Goal: Find specific page/section: Find specific page/section

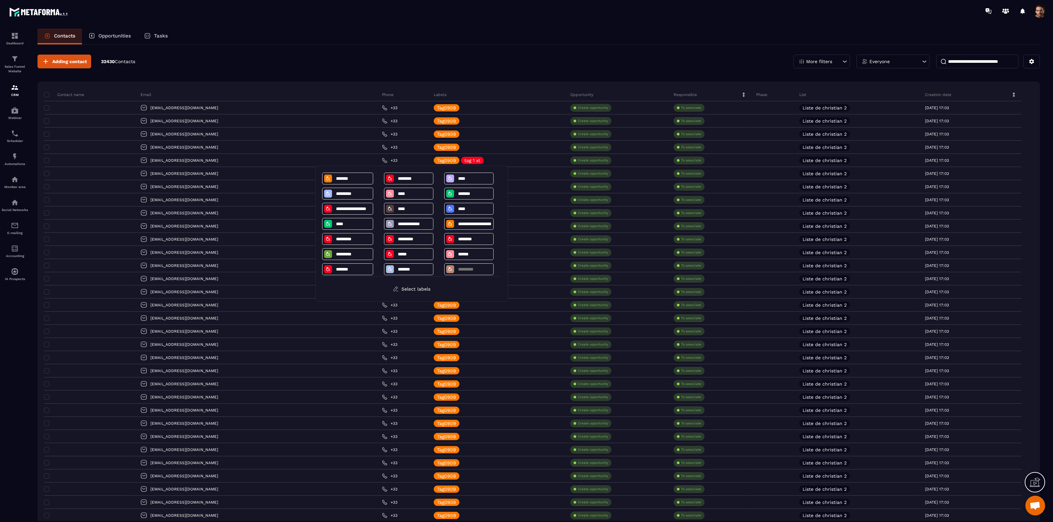
click at [371, 67] on div "Adding contact 32430 Contacts More filters Everyone" at bounding box center [539, 62] width 1002 height 14
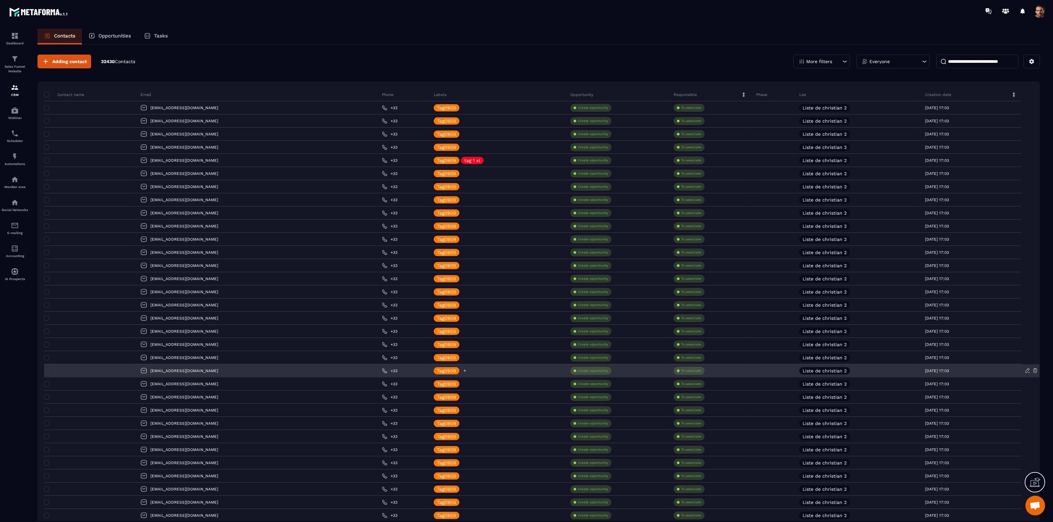
click at [463, 371] on icon at bounding box center [465, 371] width 4 height 4
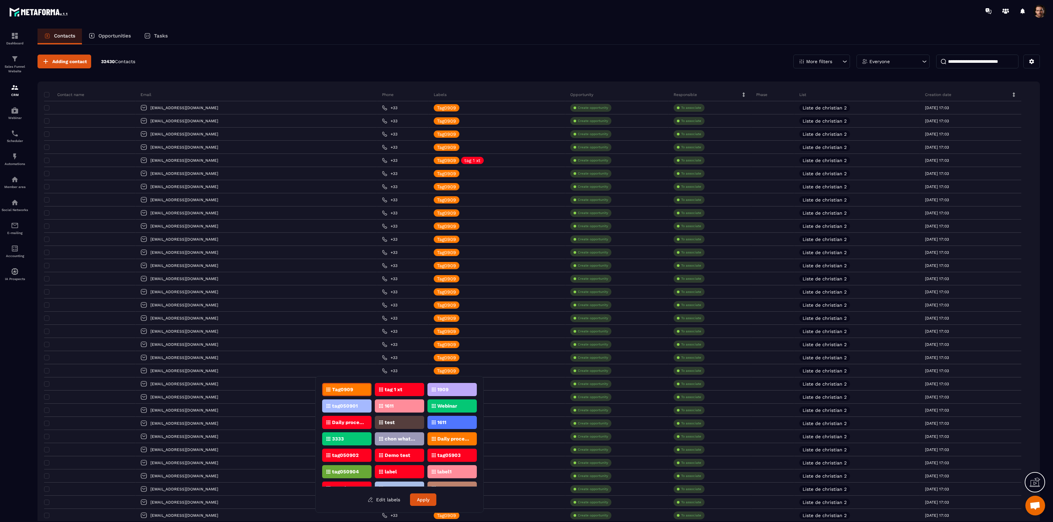
click at [394, 391] on p "tag 1 xt" at bounding box center [394, 390] width 18 height 5
click at [431, 501] on button "Apply" at bounding box center [423, 500] width 26 height 13
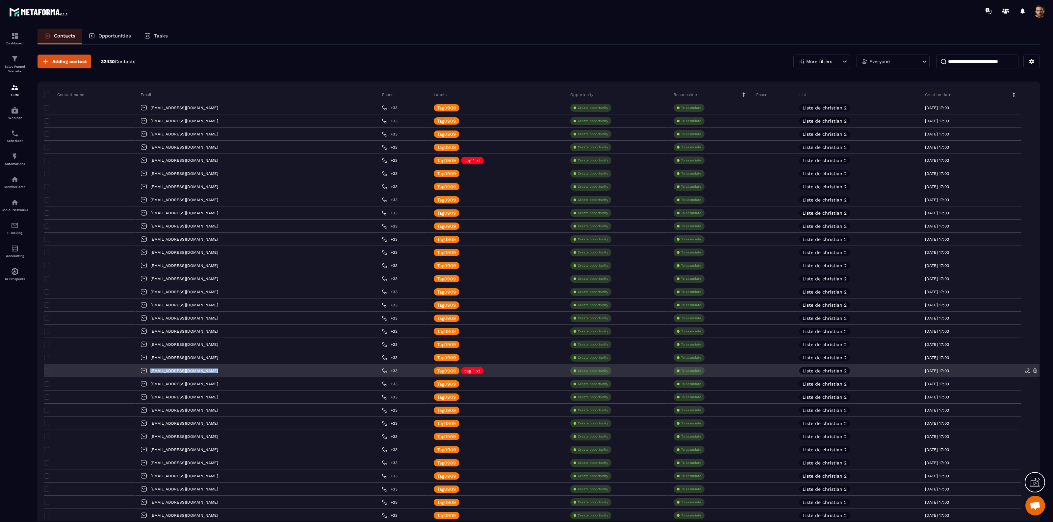
drag, startPoint x: 218, startPoint y: 371, endPoint x: 155, endPoint y: 370, distance: 63.2
click at [155, 370] on div "[EMAIL_ADDRESS][DOMAIN_NAME]" at bounding box center [256, 370] width 241 height 13
copy p "[EMAIL_ADDRESS][DOMAIN_NAME]"
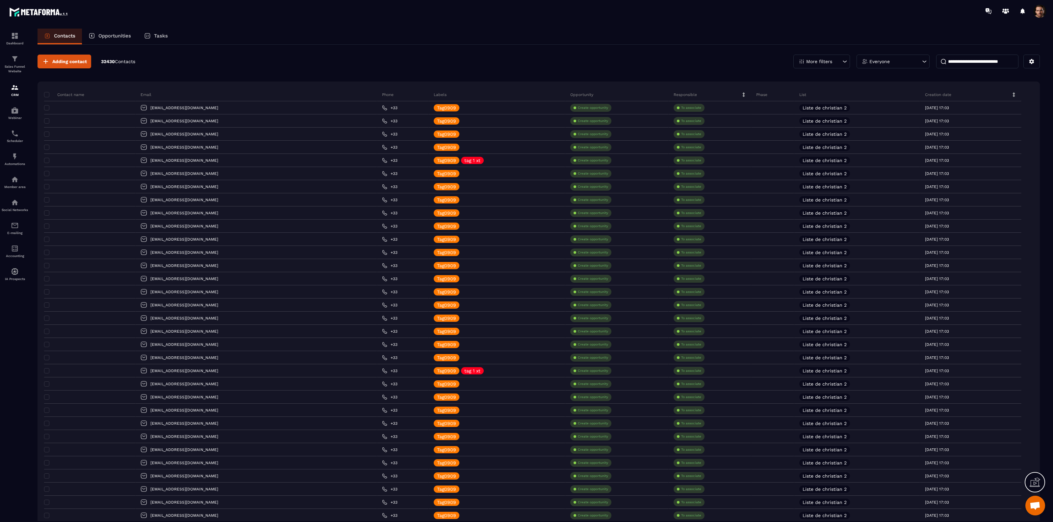
click at [839, 61] on div "More filters" at bounding box center [821, 62] width 57 height 14
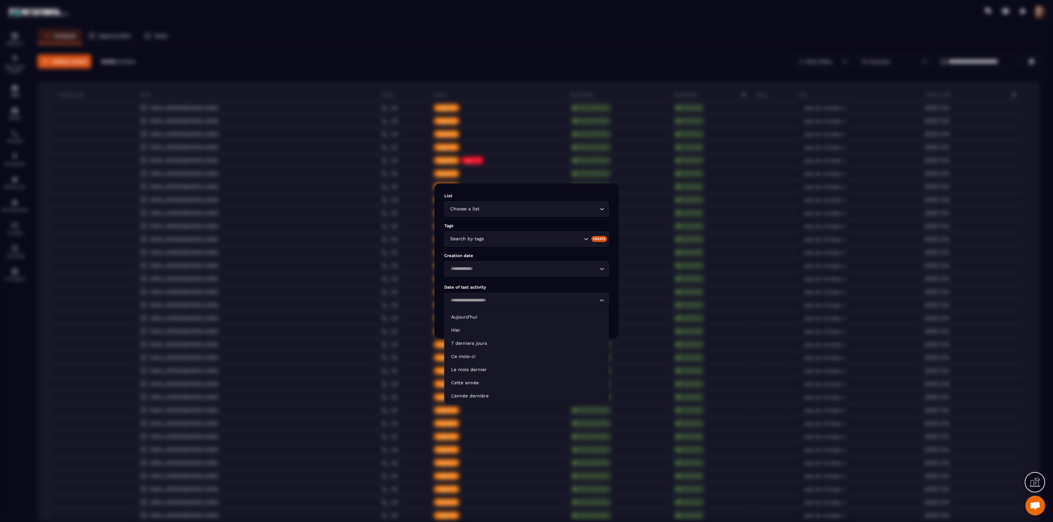
click at [601, 303] on icon "Search for option" at bounding box center [601, 300] width 7 height 7
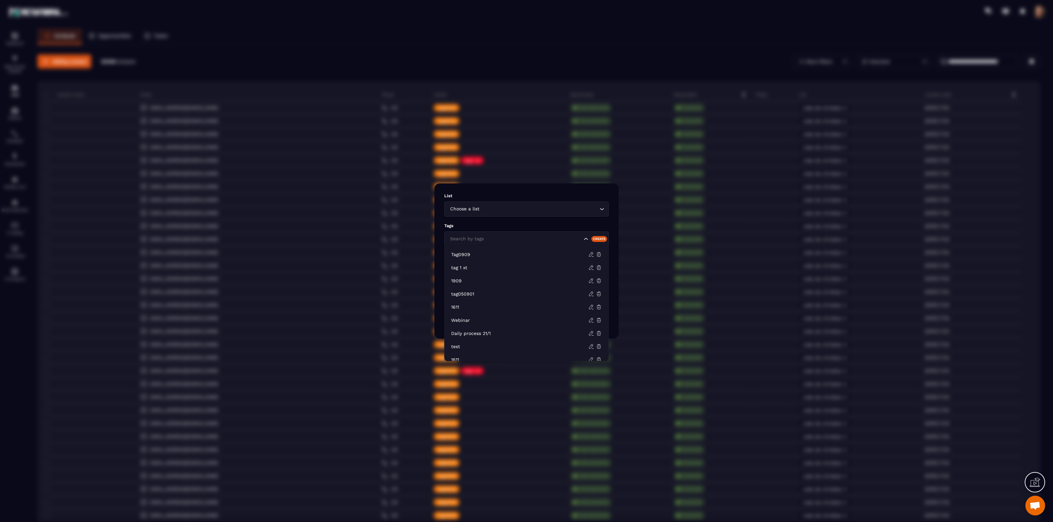
click at [532, 245] on div "Search by tags" at bounding box center [526, 239] width 164 height 15
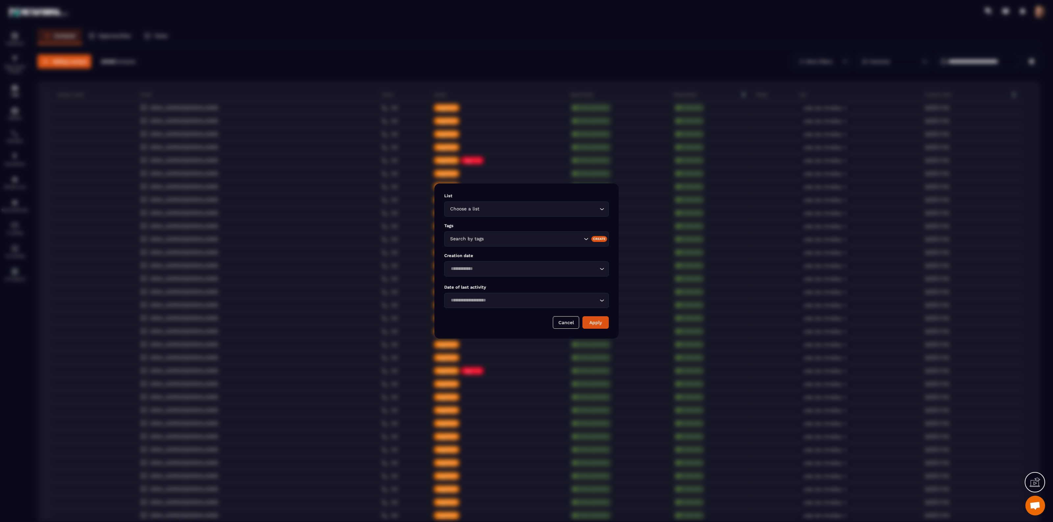
click at [550, 178] on div "Modal window" at bounding box center [526, 261] width 1053 height 522
click at [713, 25] on div "Modal window" at bounding box center [526, 261] width 1053 height 522
click at [569, 326] on button "Cancel" at bounding box center [566, 322] width 26 height 13
